Goal: Transaction & Acquisition: Purchase product/service

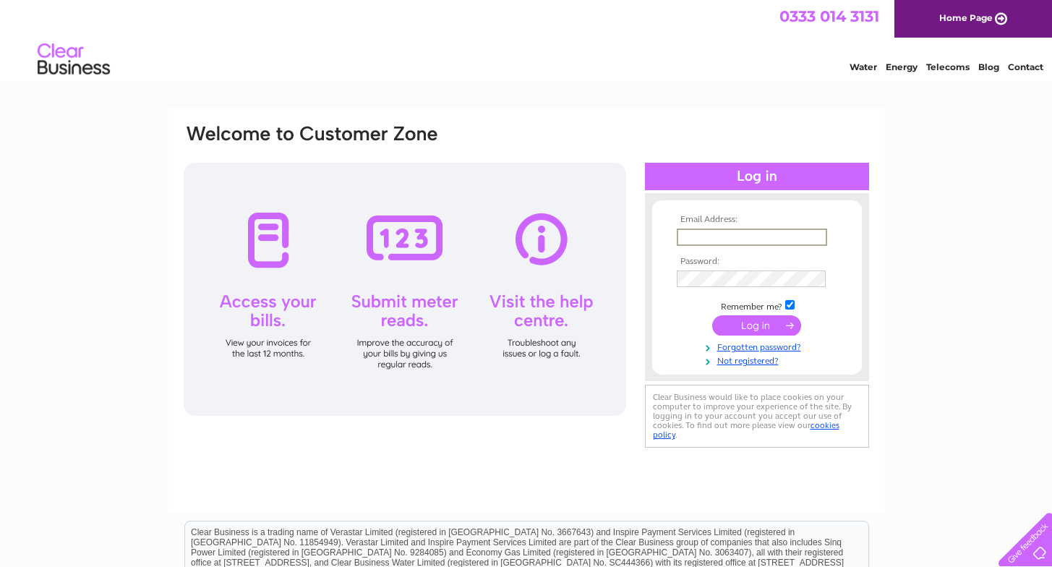
type input "simon@productguru.co.uk"
click at [756, 324] on input "submit" at bounding box center [756, 324] width 89 height 20
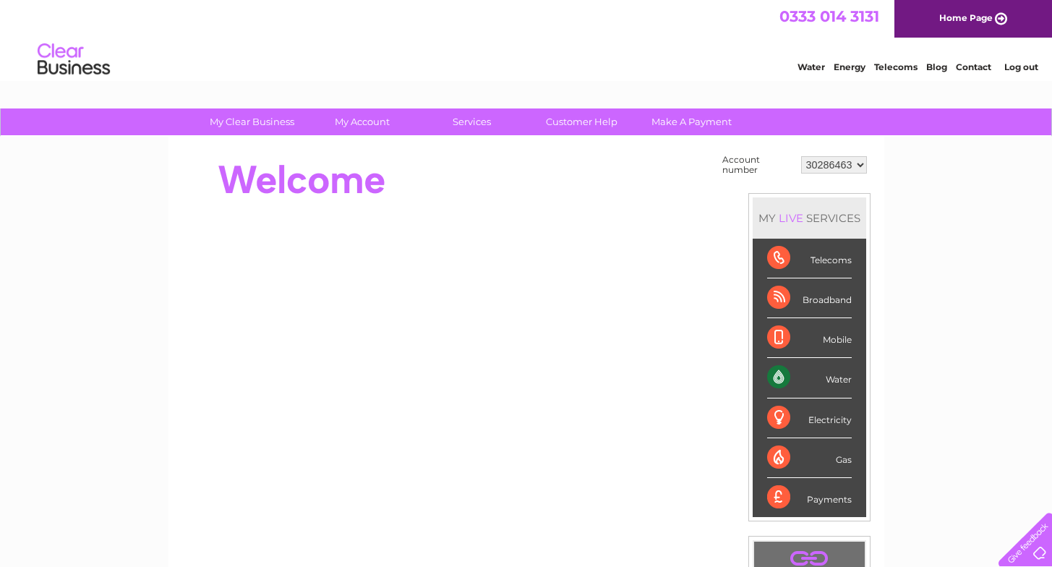
click at [845, 376] on div "Water" at bounding box center [809, 378] width 85 height 40
click at [776, 374] on div "Water" at bounding box center [809, 378] width 85 height 40
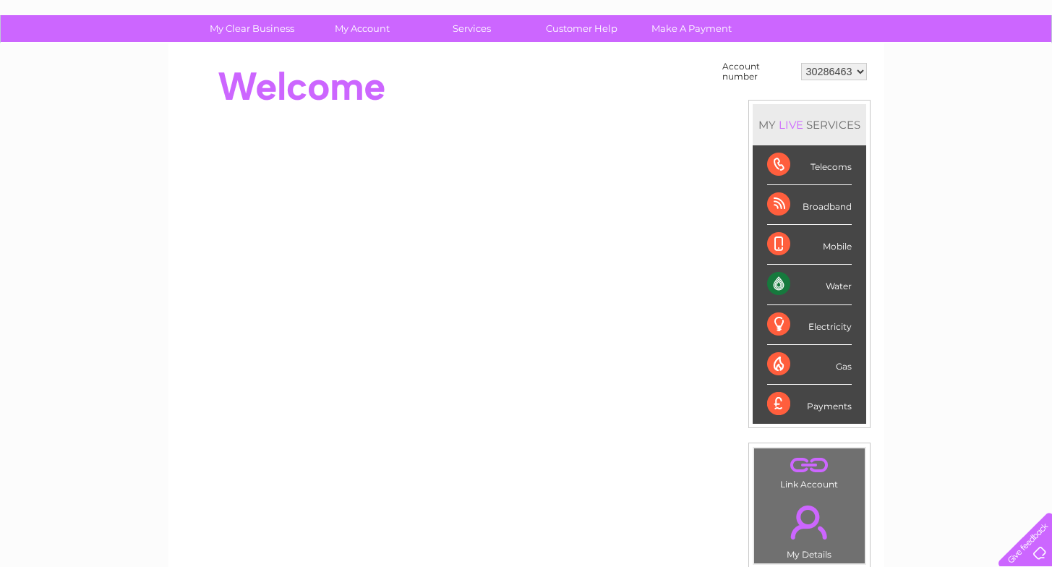
scroll to position [91, 0]
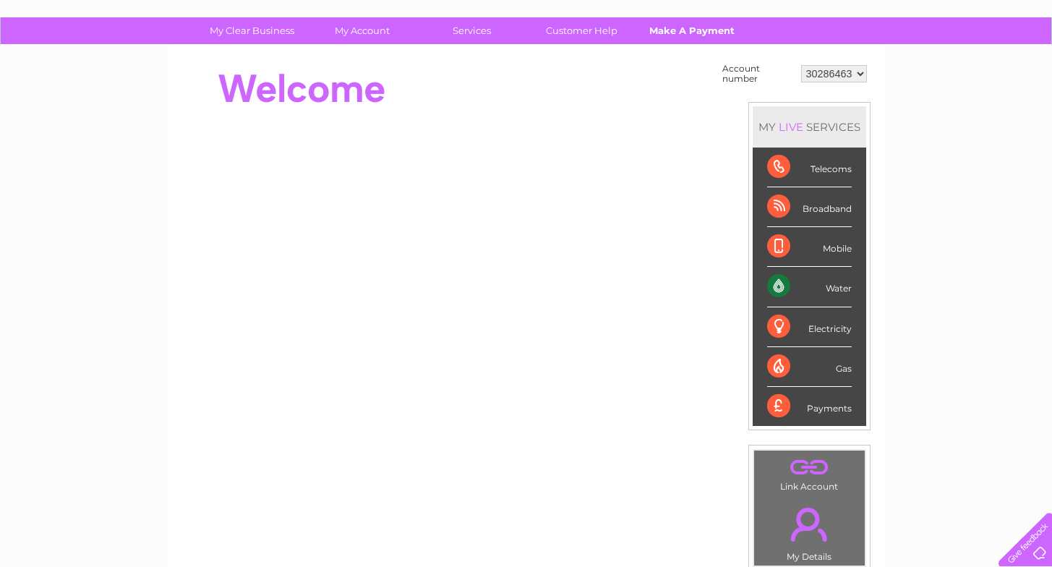
click at [694, 29] on link "Make A Payment" at bounding box center [691, 30] width 119 height 27
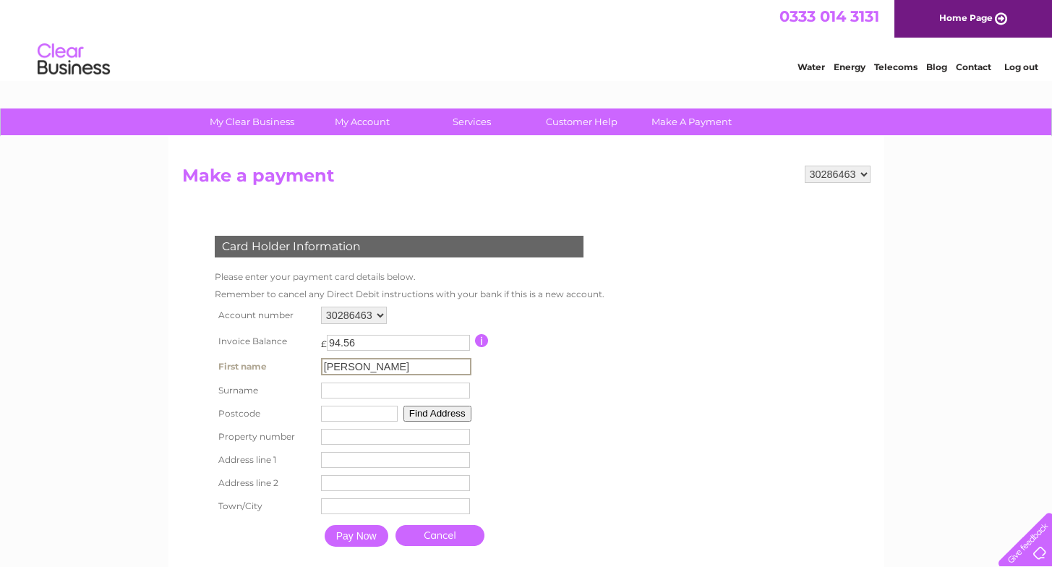
type input "[PERSON_NAME]"
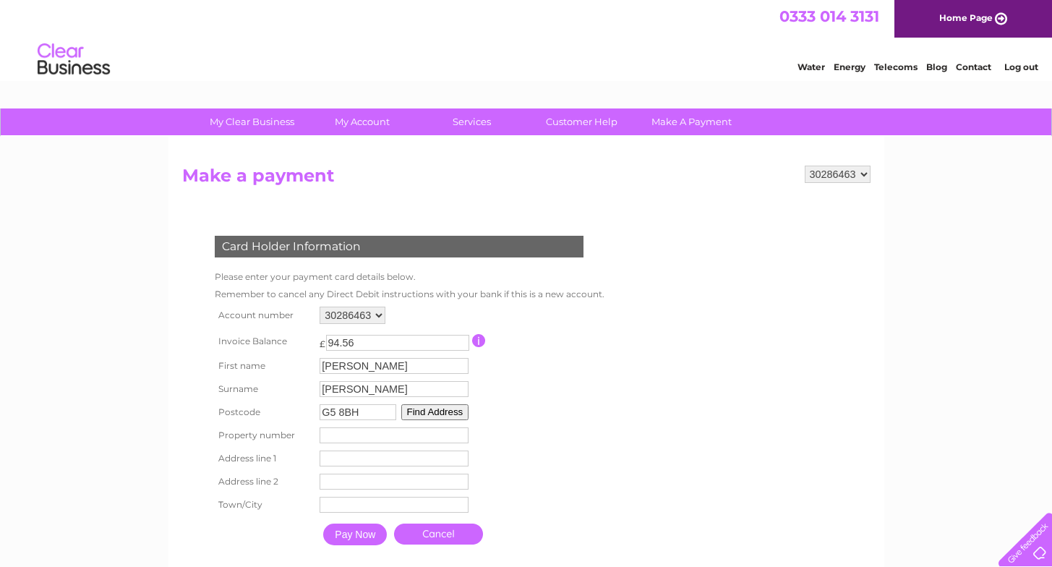
type input "G5 8BH"
type input "60"
type input "[GEOGRAPHIC_DATA]"
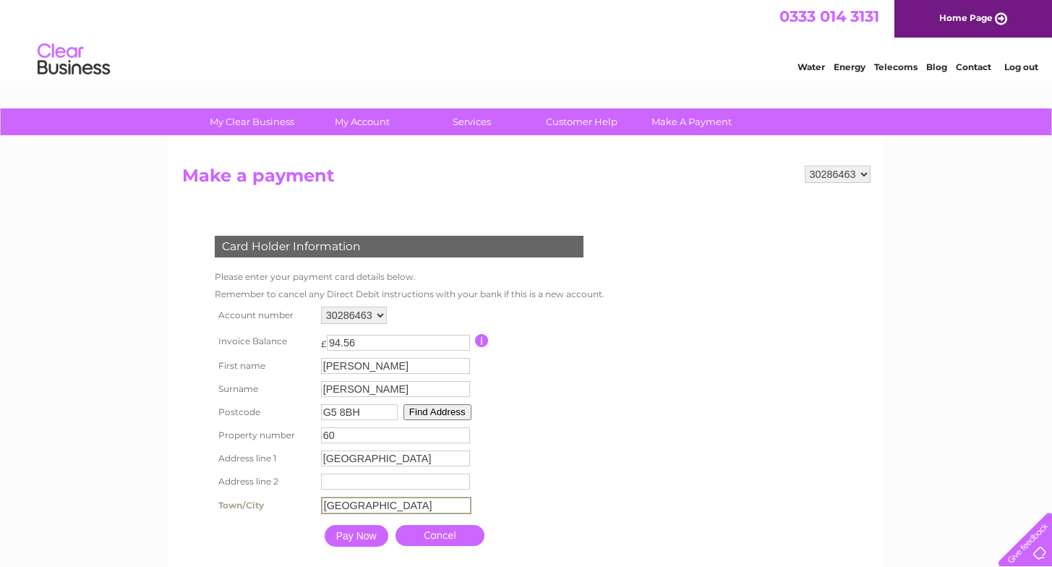
type input "[GEOGRAPHIC_DATA]"
click at [351, 546] on input "Pay Now" at bounding box center [357, 536] width 64 height 22
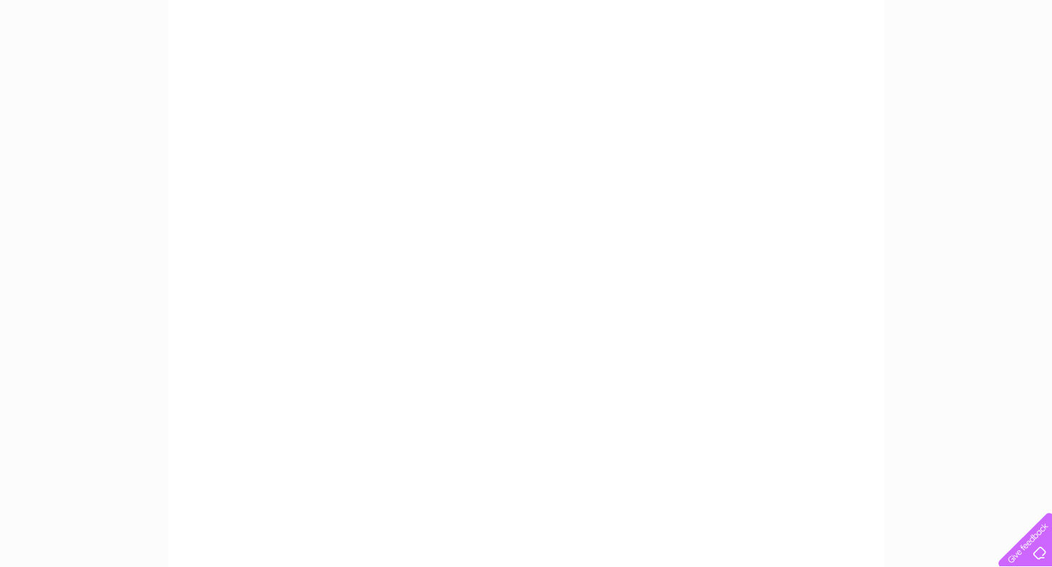
scroll to position [260, 0]
